Goal: Task Accomplishment & Management: Use online tool/utility

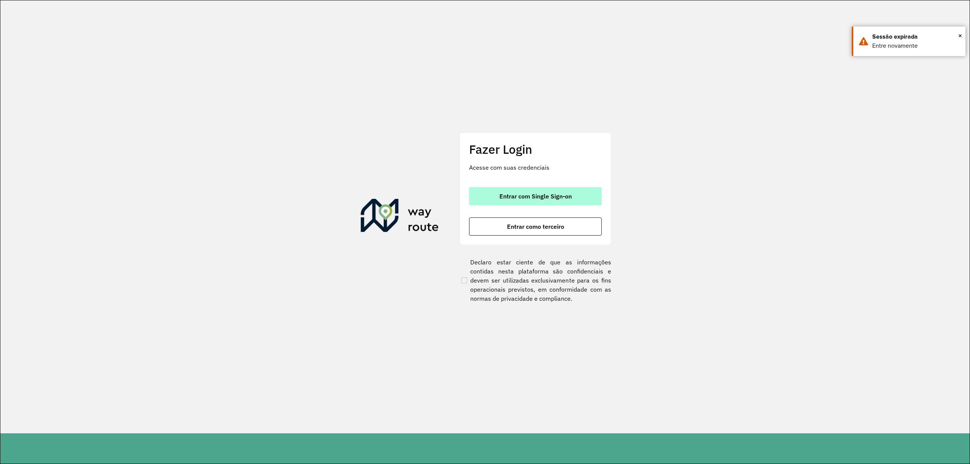
click at [495, 201] on button "Entrar com Single Sign-on" at bounding box center [535, 196] width 133 height 18
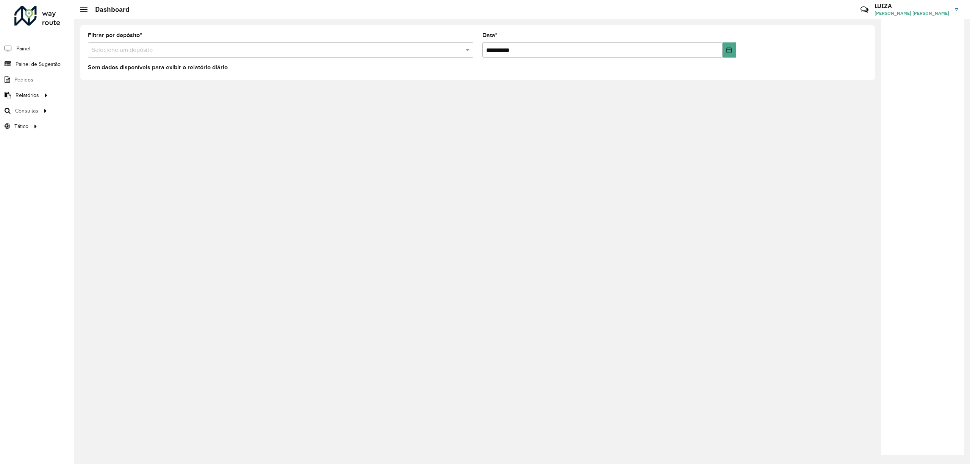
click at [213, 46] on input "text" at bounding box center [273, 50] width 362 height 9
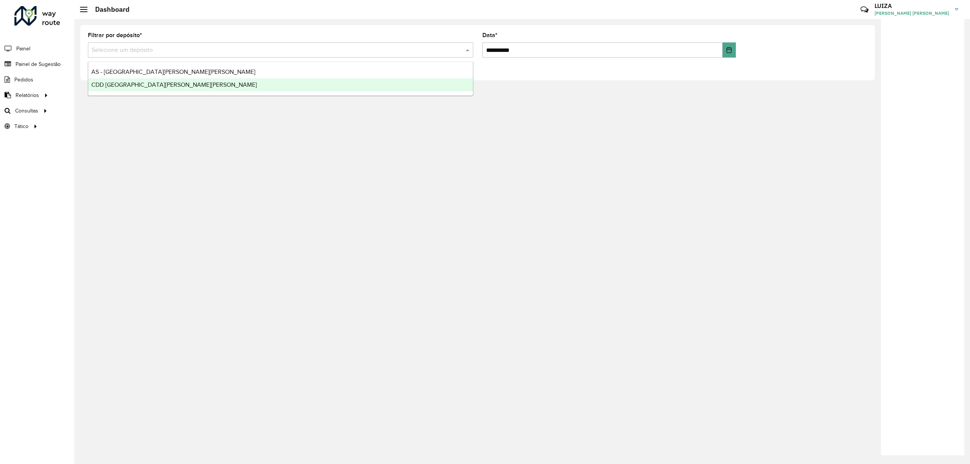
click at [136, 82] on span "CDD [GEOGRAPHIC_DATA][PERSON_NAME][PERSON_NAME]" at bounding box center [174, 84] width 166 height 6
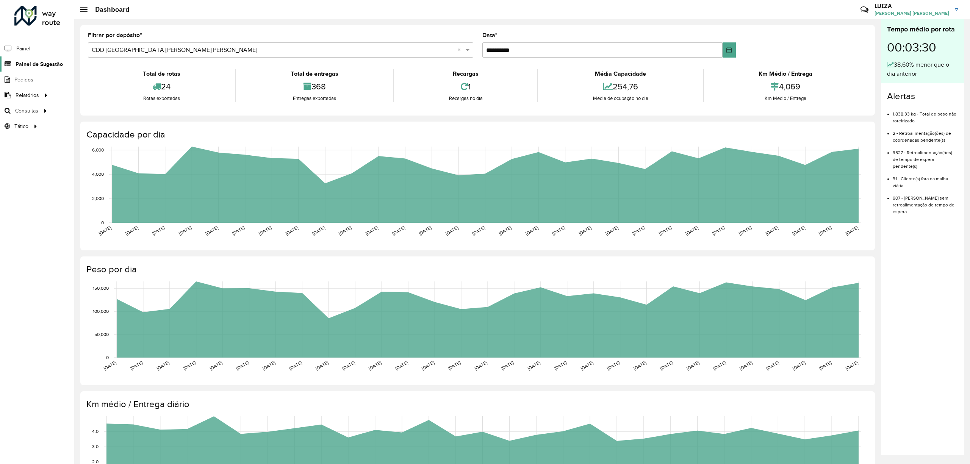
click at [31, 61] on span "Painel de Sugestão" at bounding box center [39, 64] width 47 height 8
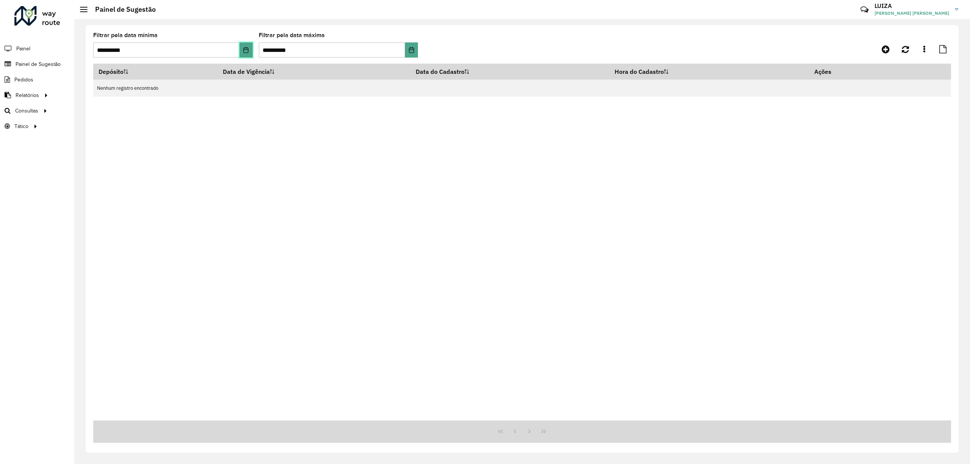
click at [245, 51] on icon "Choose Date" at bounding box center [246, 50] width 6 height 6
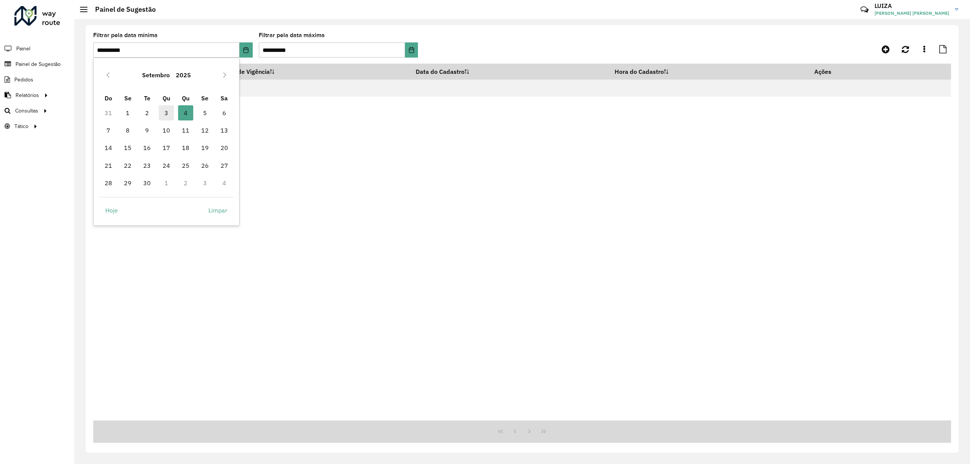
click at [161, 111] on span "3" at bounding box center [166, 112] width 15 height 15
type input "**********"
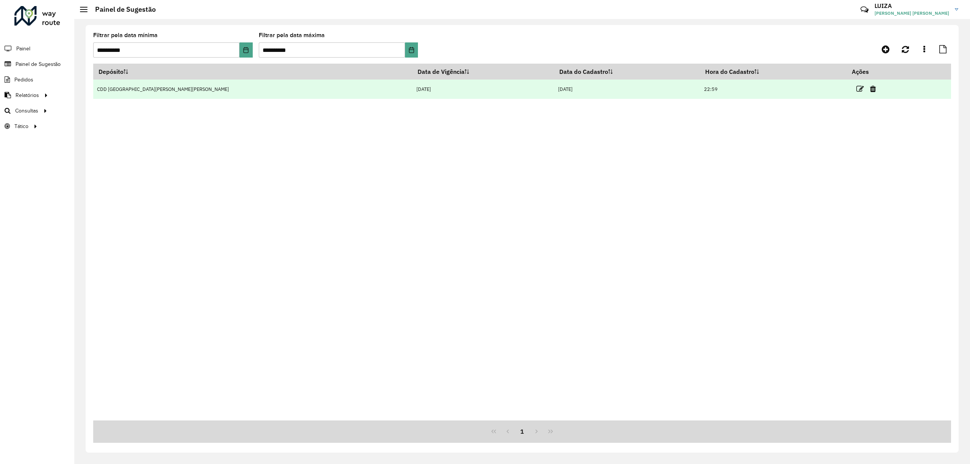
click at [223, 84] on td "CDD [GEOGRAPHIC_DATA][PERSON_NAME][PERSON_NAME]" at bounding box center [252, 89] width 319 height 19
click at [856, 90] on icon at bounding box center [860, 89] width 8 height 8
